Goal: Register for event/course

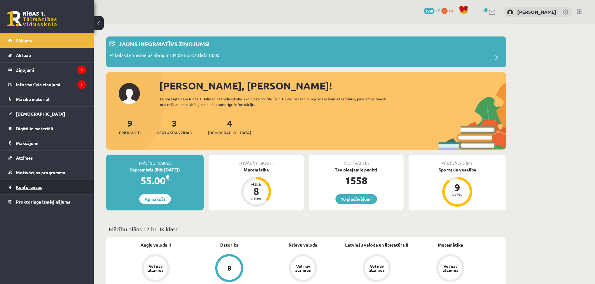
click at [36, 184] on link "Konferences" at bounding box center [47, 187] width 78 height 14
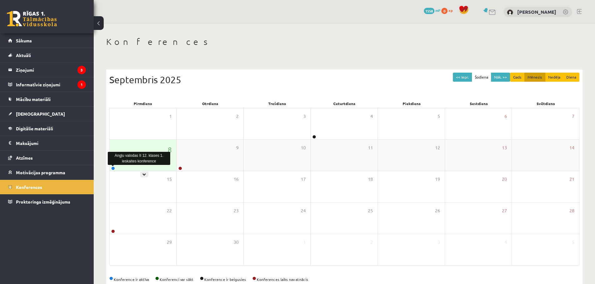
click at [113, 168] on link at bounding box center [113, 169] width 4 height 4
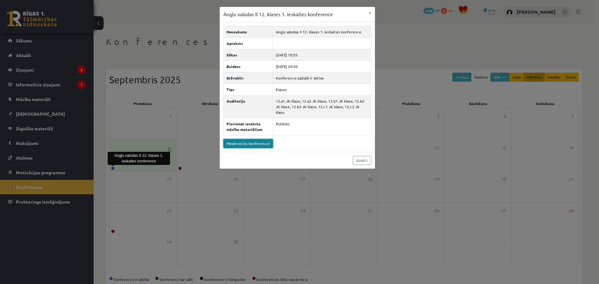
click at [240, 141] on link "Pievienoties konferencei" at bounding box center [249, 143] width 50 height 9
